Goal: Task Accomplishment & Management: Complete application form

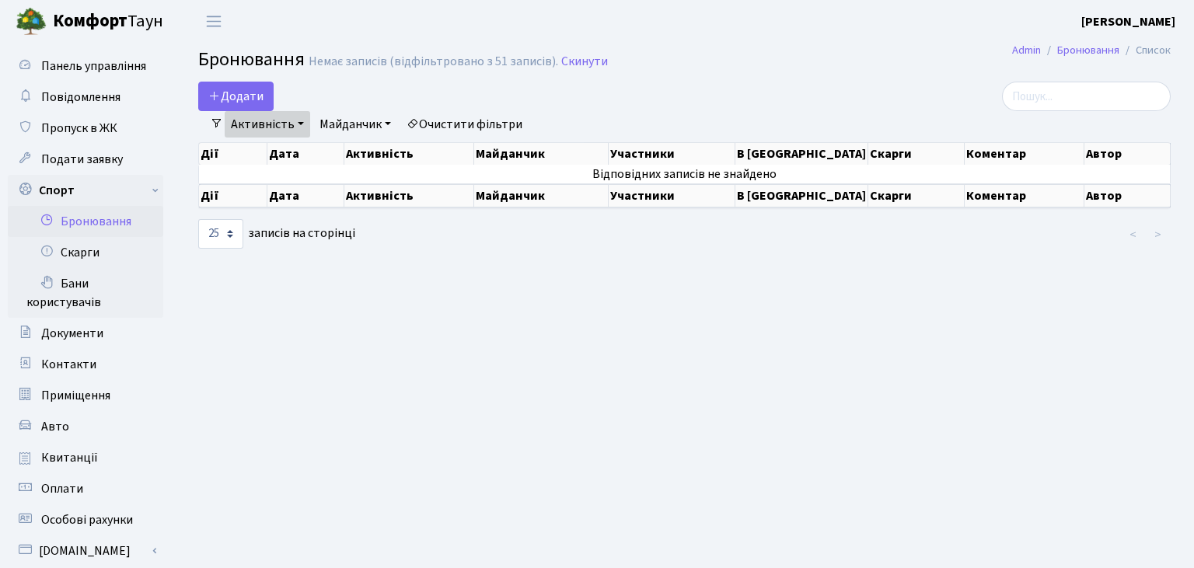
select select "25"
click at [233, 92] on button "Додати" at bounding box center [235, 97] width 75 height 30
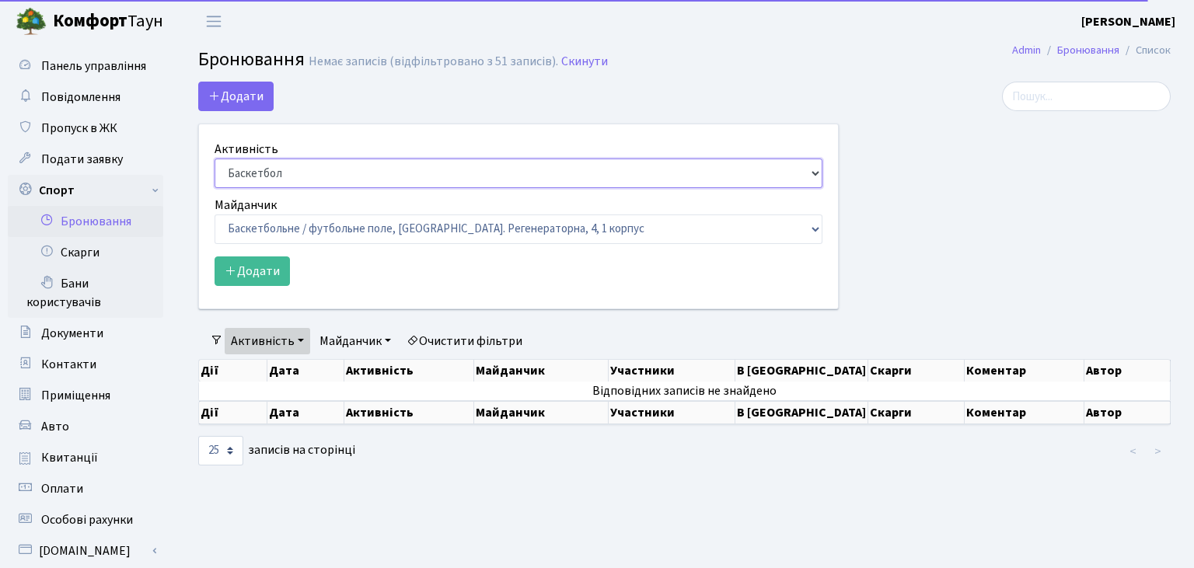
select select "7"
click option "Настільний теніс" at bounding box center [0, 0] width 0 height 0
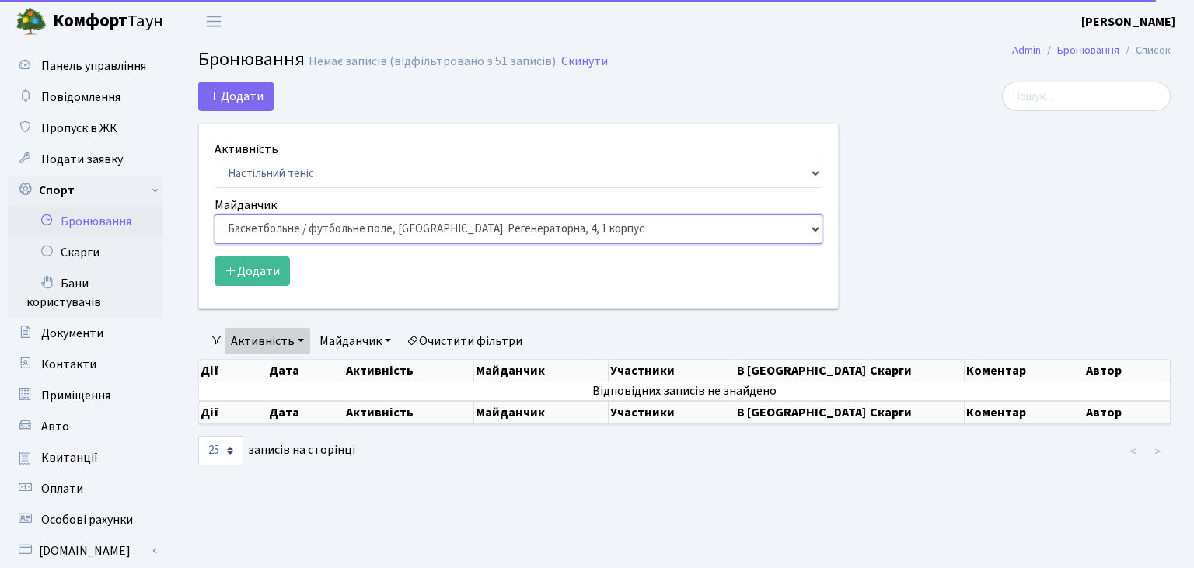
click at [215, 215] on select "Баскетбольне / футбольне поле, Вул. Регенераторна, 4, 1 корпус Баскетбольне пол…" at bounding box center [519, 230] width 608 height 30
select select "13"
click option "Настільний теніс - стіл 2, просп. Соборності, 17" at bounding box center [0, 0] width 0 height 0
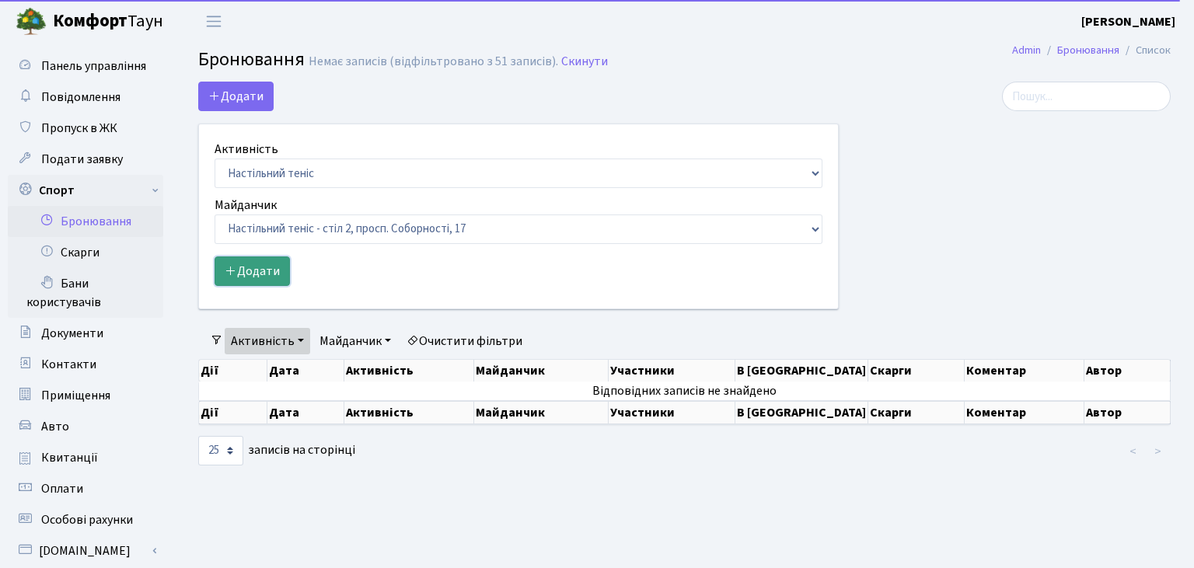
click at [250, 270] on button "Додати" at bounding box center [252, 272] width 75 height 30
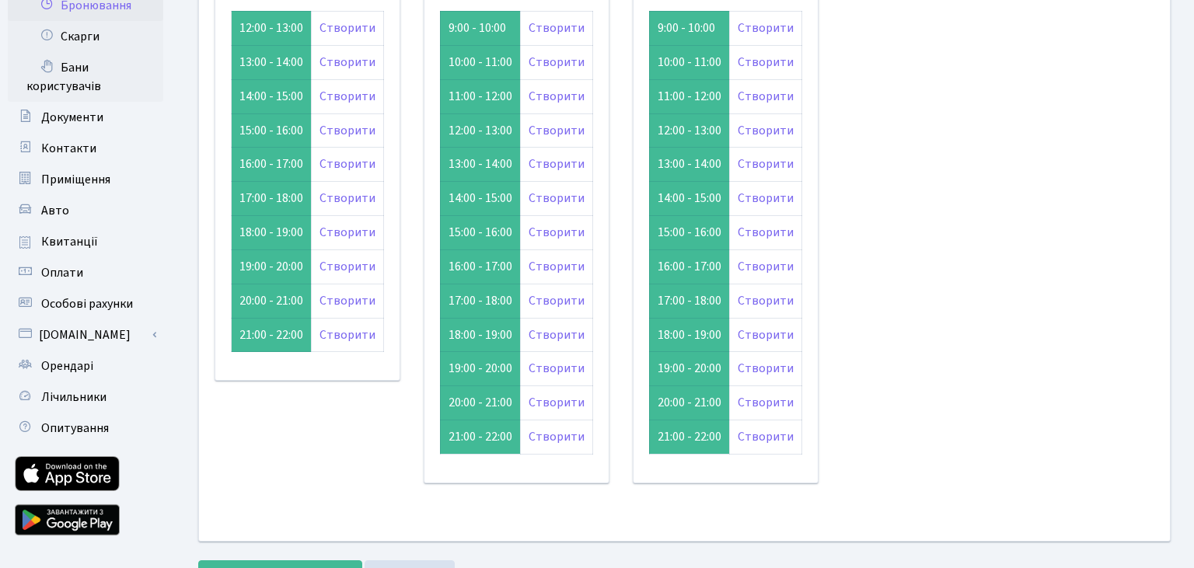
scroll to position [246, 0]
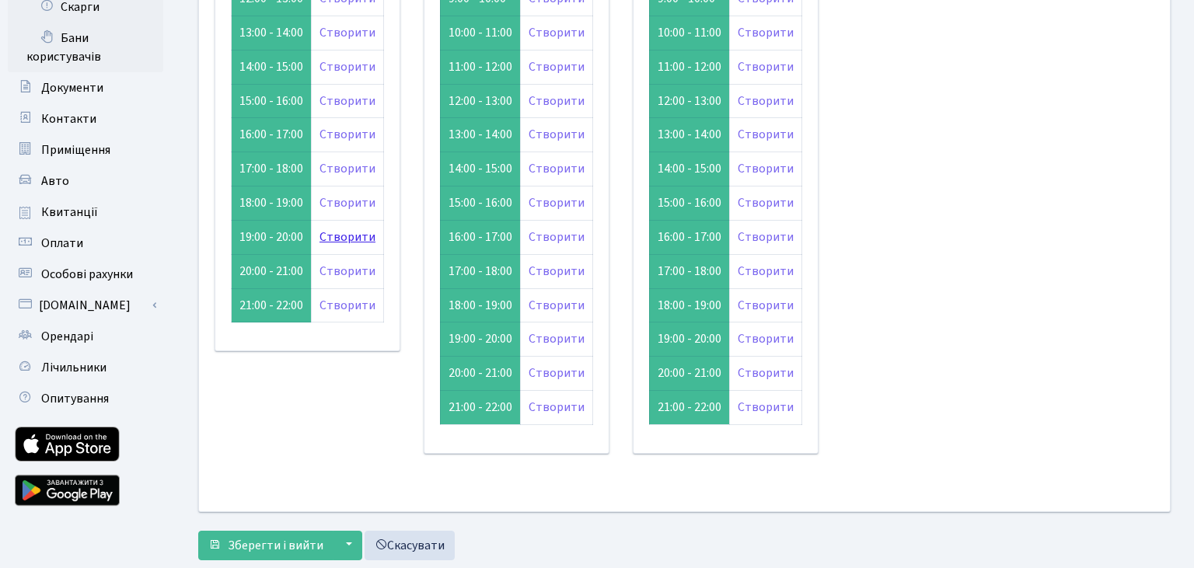
click at [342, 229] on link "Створити" at bounding box center [347, 237] width 56 height 17
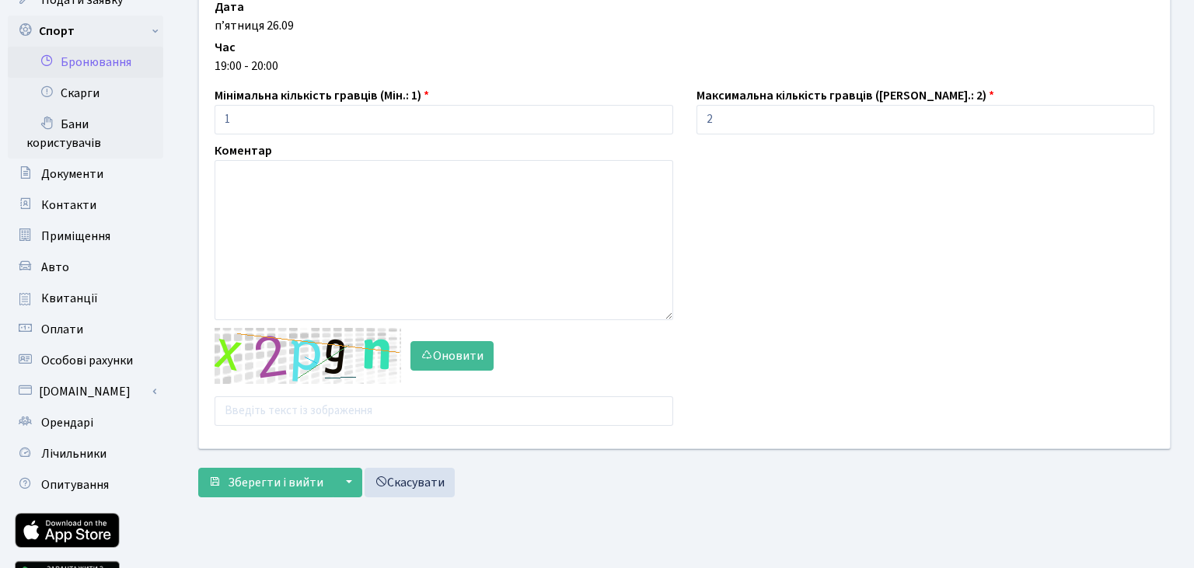
scroll to position [164, 0]
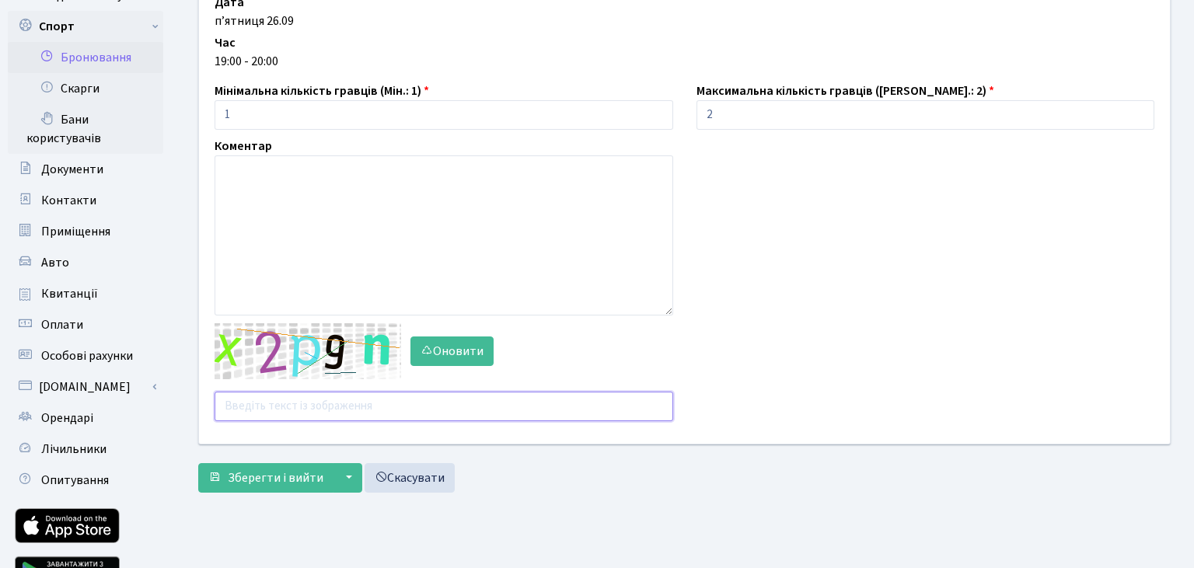
click at [285, 407] on input "text" at bounding box center [444, 407] width 459 height 30
type input "ь"
type input "m23ep"
click at [282, 480] on span "Зберегти і вийти" at bounding box center [276, 477] width 96 height 17
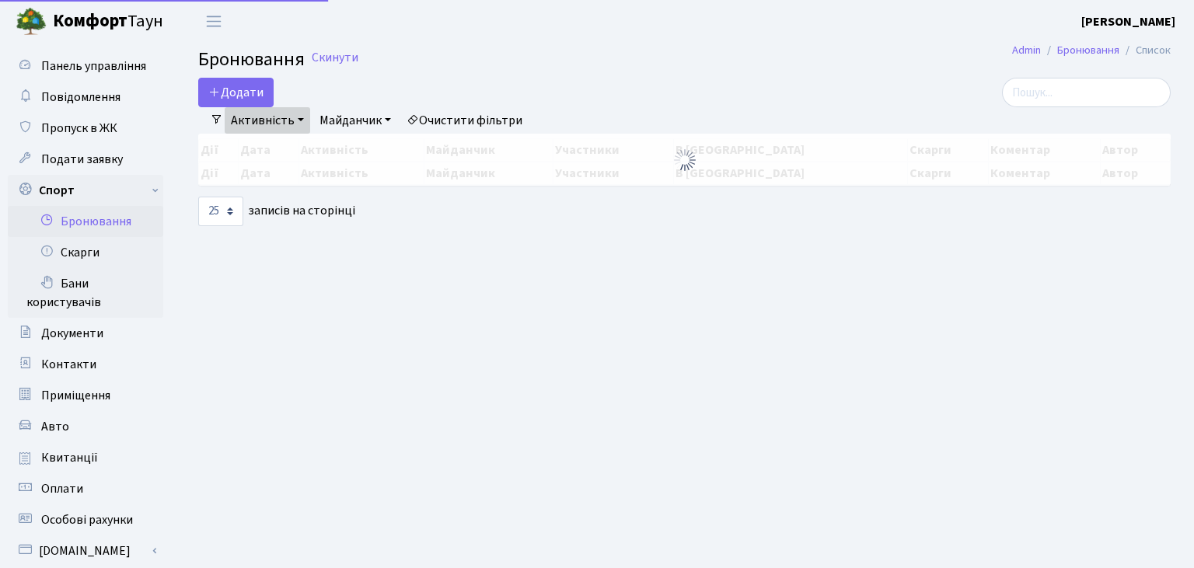
select select "25"
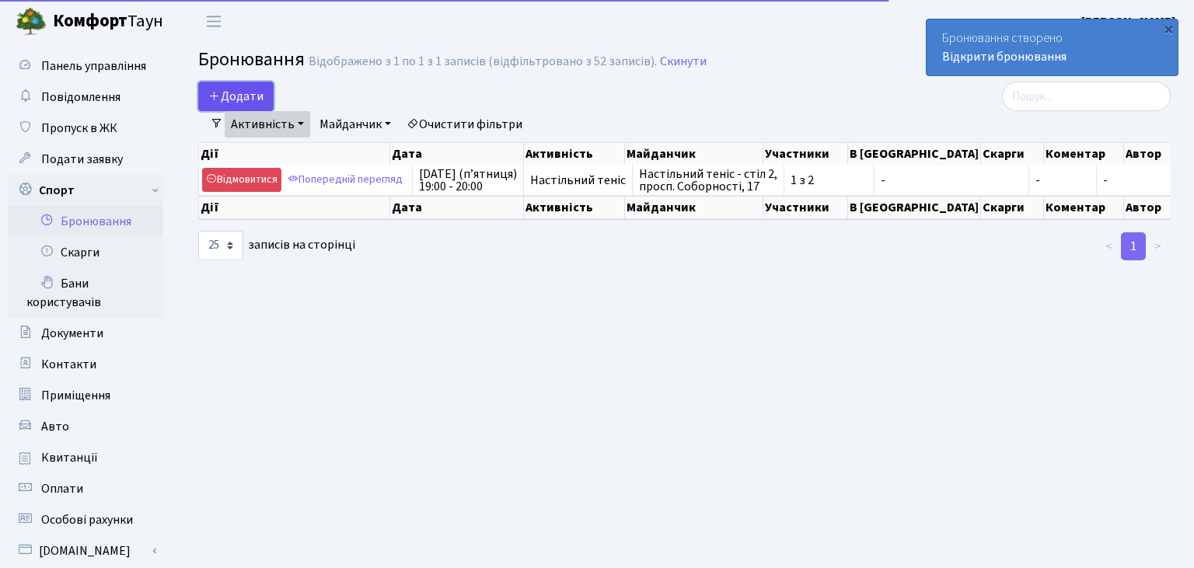
click at [242, 96] on button "Додати" at bounding box center [235, 97] width 75 height 30
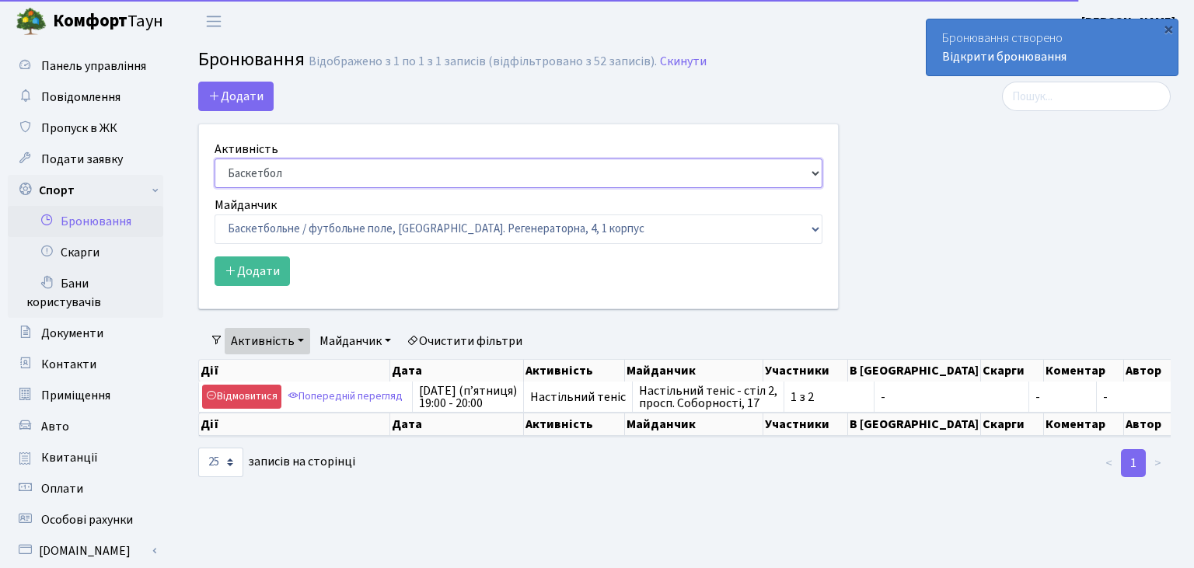
click at [215, 159] on select "Баскетбол Волейбол Йога Катання на роликах Настільний теніс Теніс Футбол Фітнес" at bounding box center [519, 174] width 608 height 30
select select "7"
click option "Настільний теніс" at bounding box center [0, 0] width 0 height 0
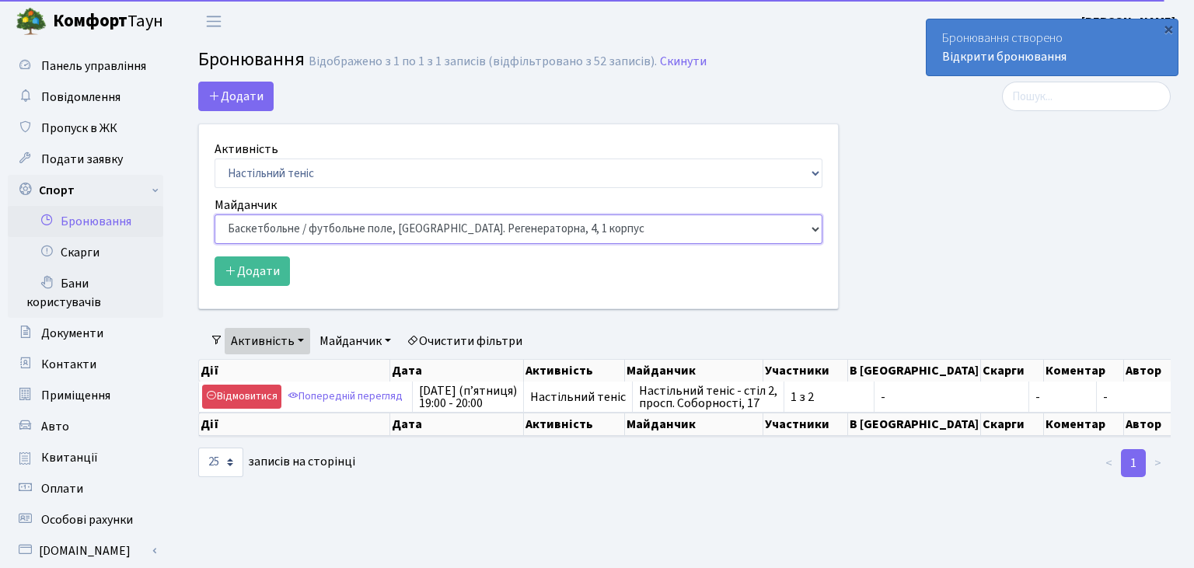
click at [215, 215] on select "Баскетбольне / футбольне поле, Вул. Регенераторна, 4, 1 корпус Баскетбольне пол…" at bounding box center [519, 230] width 608 height 30
select select "9"
click option "Настільний теніс - стіл 1, просп. Соборності, 17" at bounding box center [0, 0] width 0 height 0
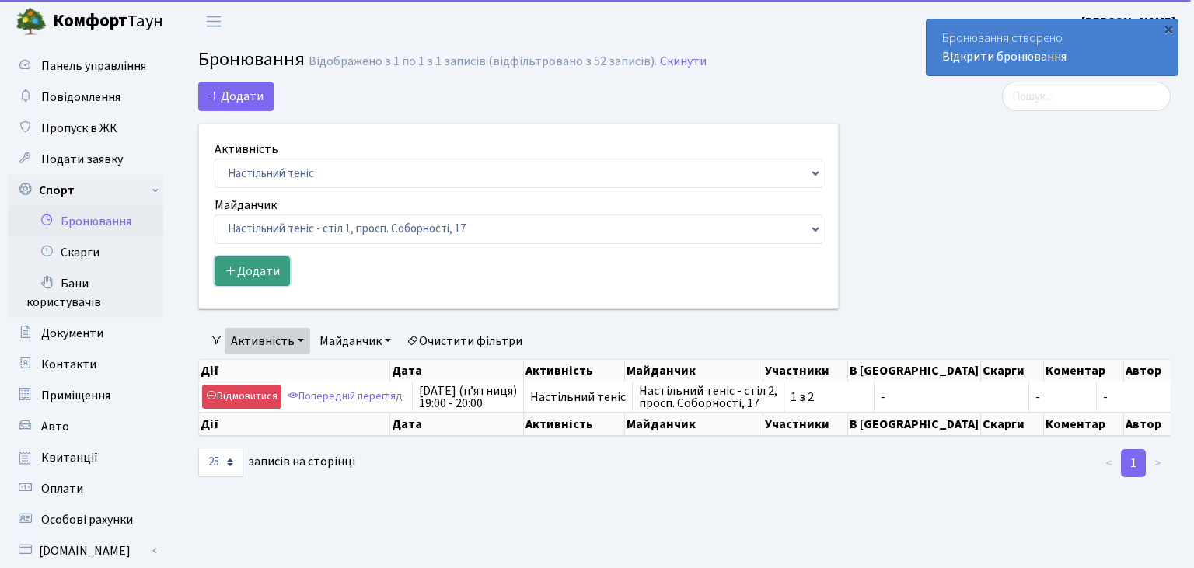
click at [261, 274] on button "Додати" at bounding box center [252, 272] width 75 height 30
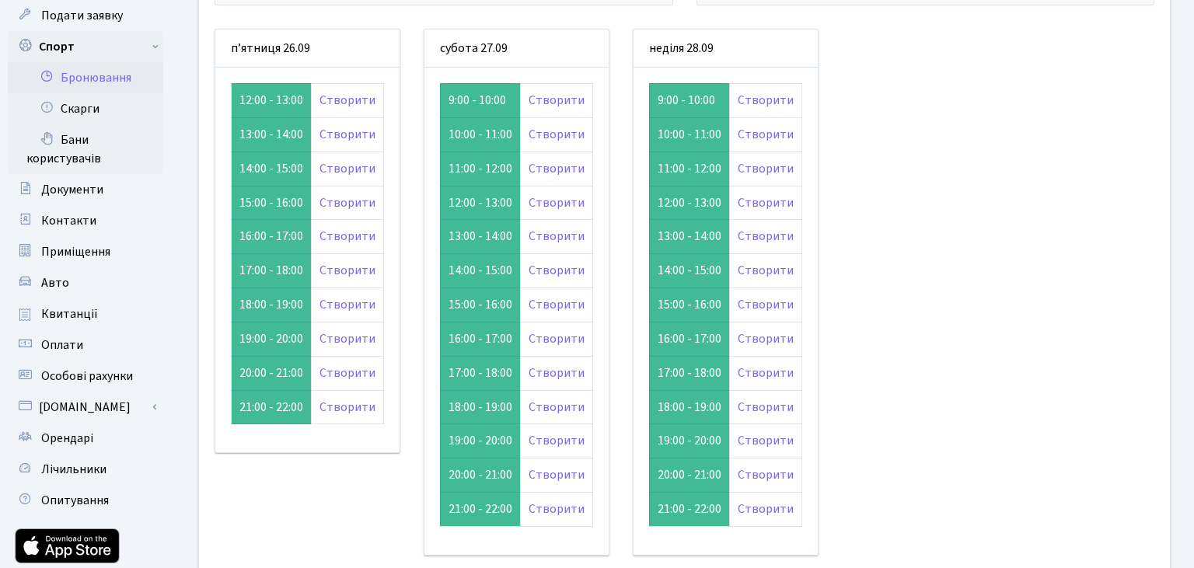
scroll to position [164, 0]
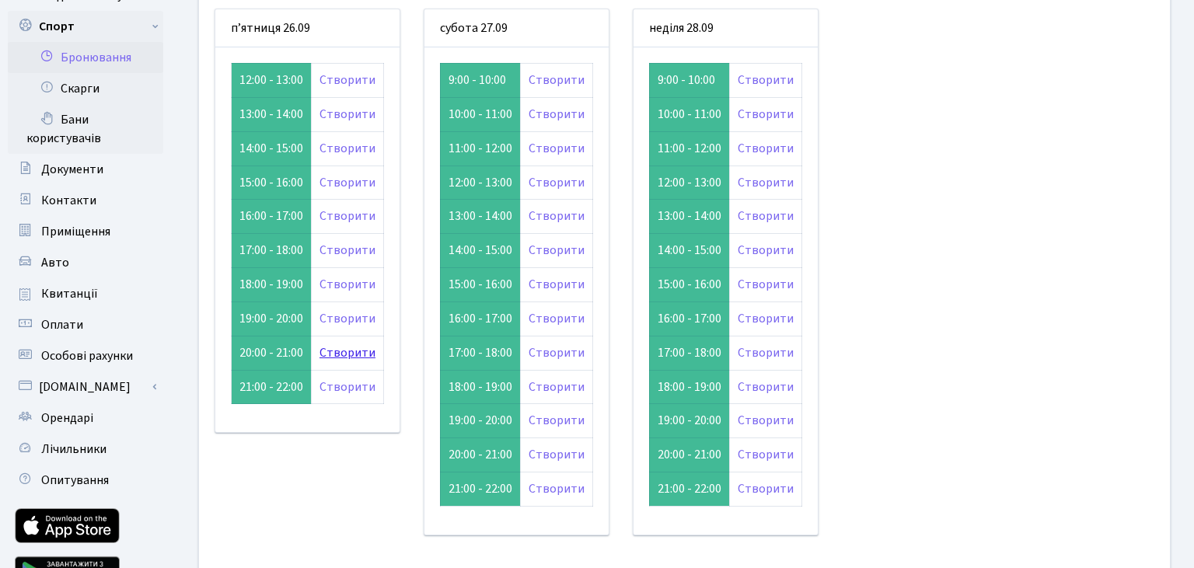
click at [336, 351] on link "Створити" at bounding box center [347, 352] width 56 height 17
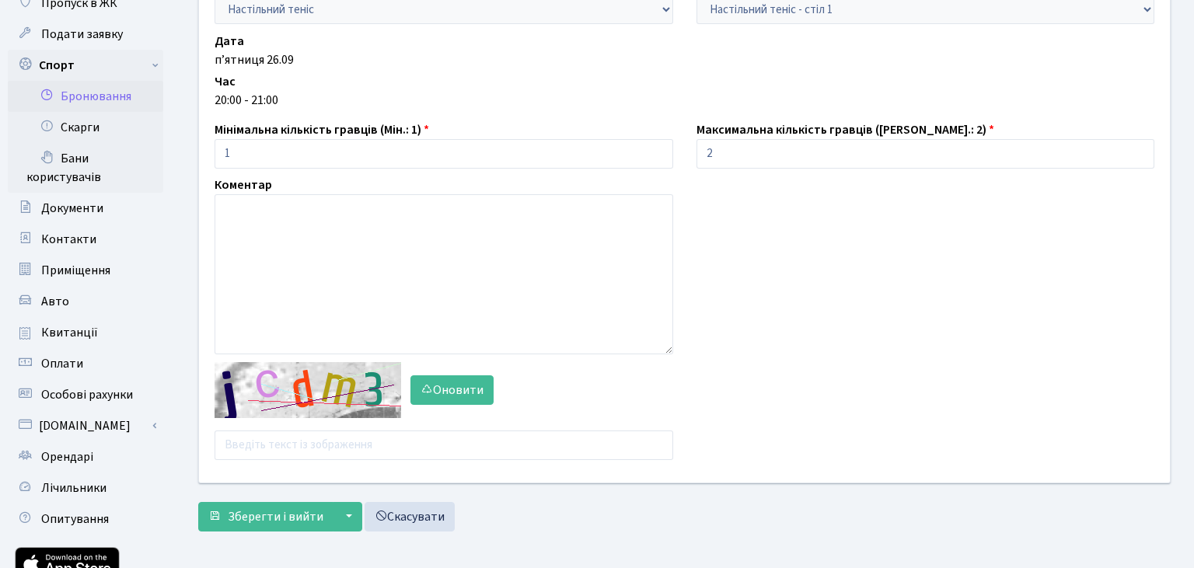
scroll to position [164, 0]
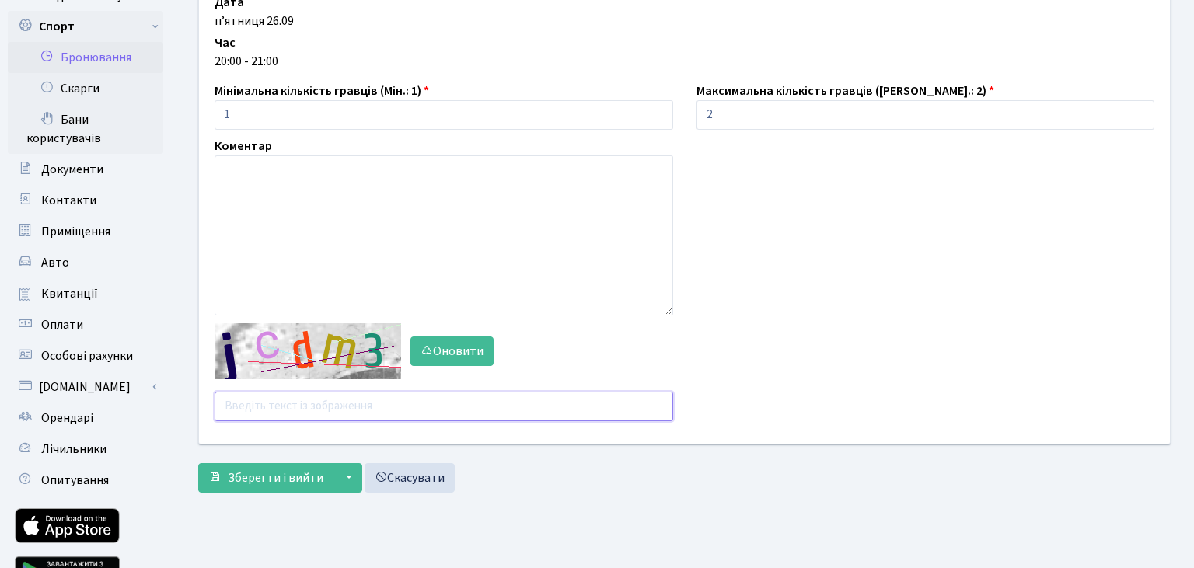
click at [279, 412] on input "text" at bounding box center [444, 407] width 459 height 30
type input "gcbzd"
click at [282, 480] on span "Зберегти і вийти" at bounding box center [276, 477] width 96 height 17
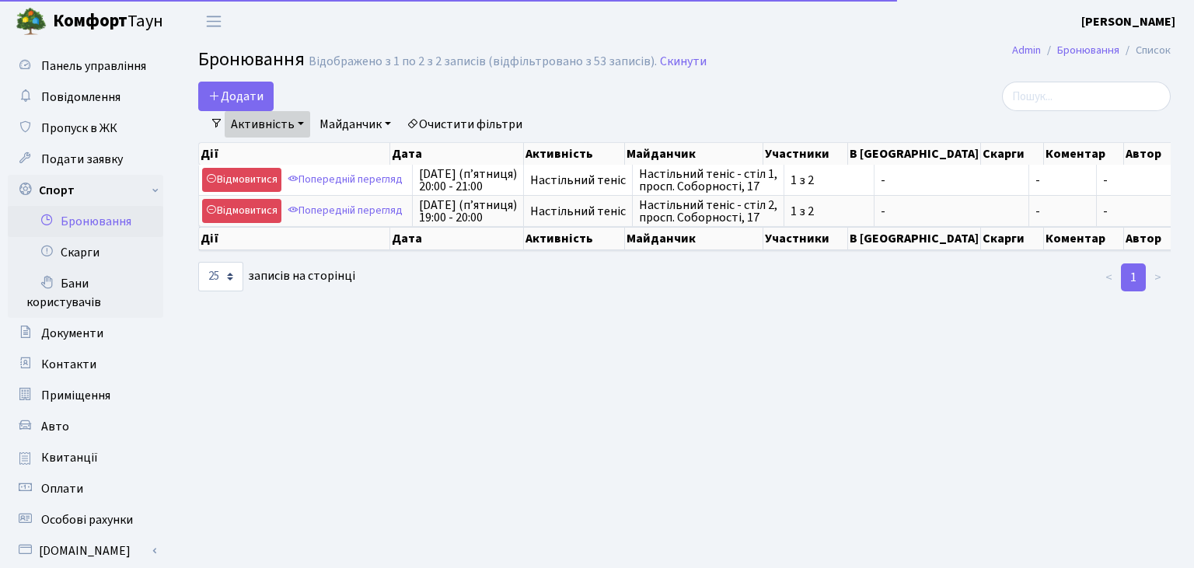
select select "25"
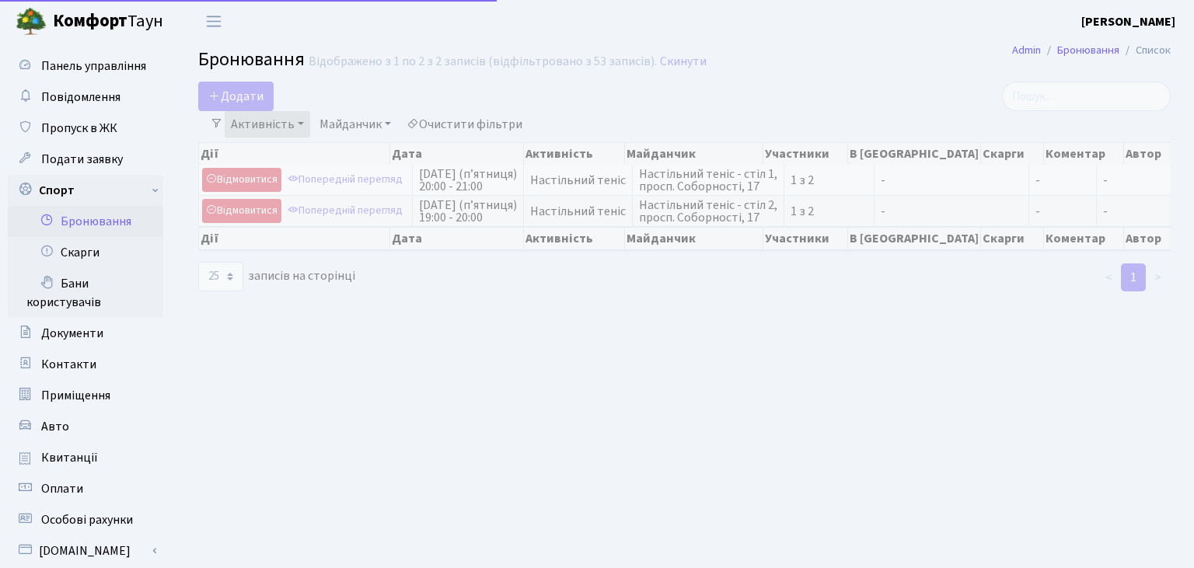
select select "25"
